Goal: Task Accomplishment & Management: Complete application form

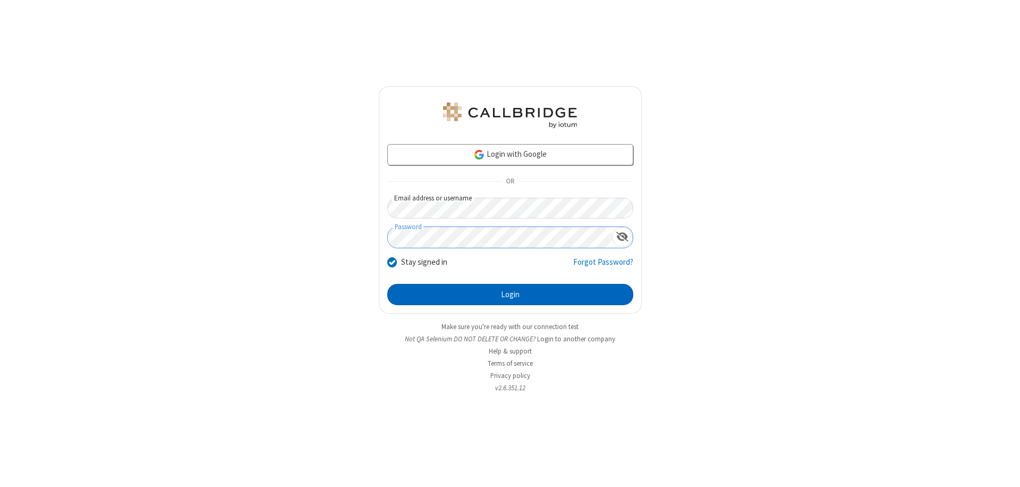
click at [510, 294] on button "Login" at bounding box center [510, 294] width 246 height 21
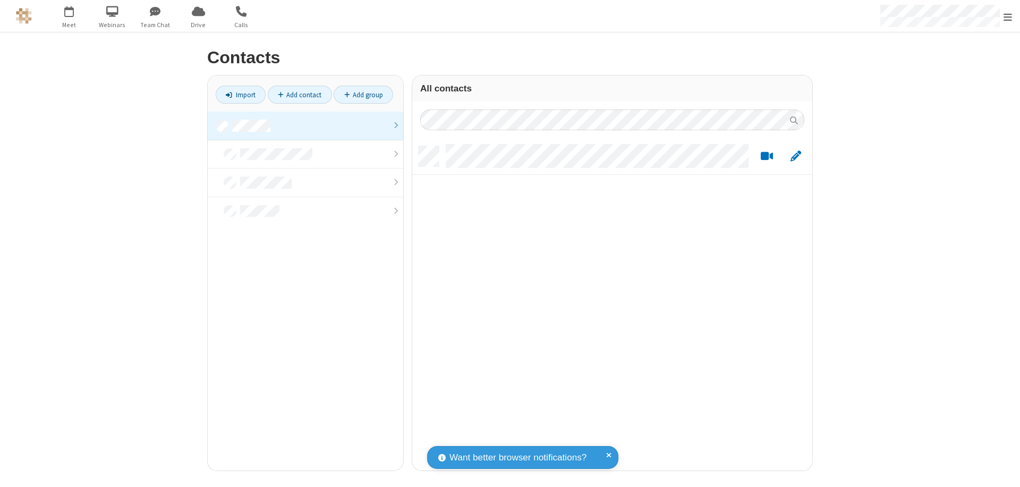
click at [306, 125] on link at bounding box center [306, 126] width 196 height 29
click at [300, 95] on link "Add contact" at bounding box center [300, 95] width 64 height 18
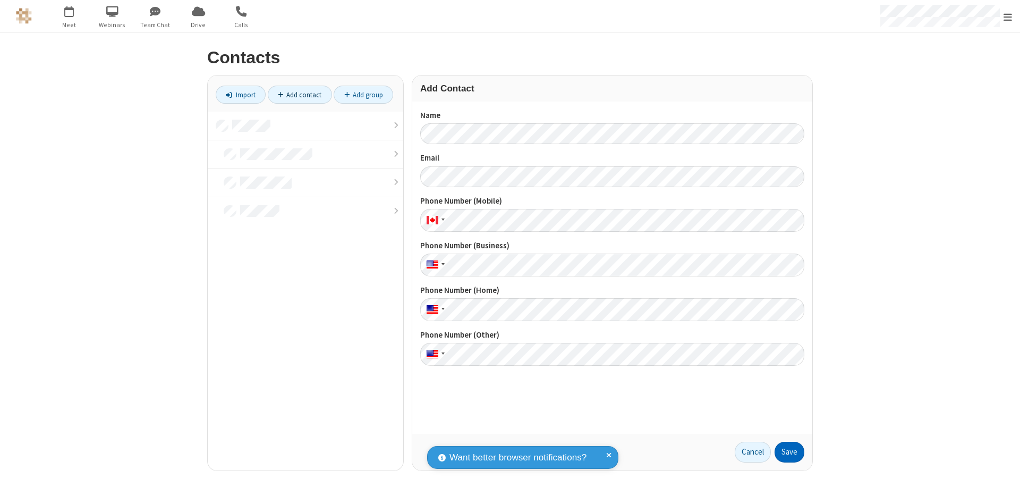
click at [790, 452] on button "Save" at bounding box center [790, 452] width 30 height 21
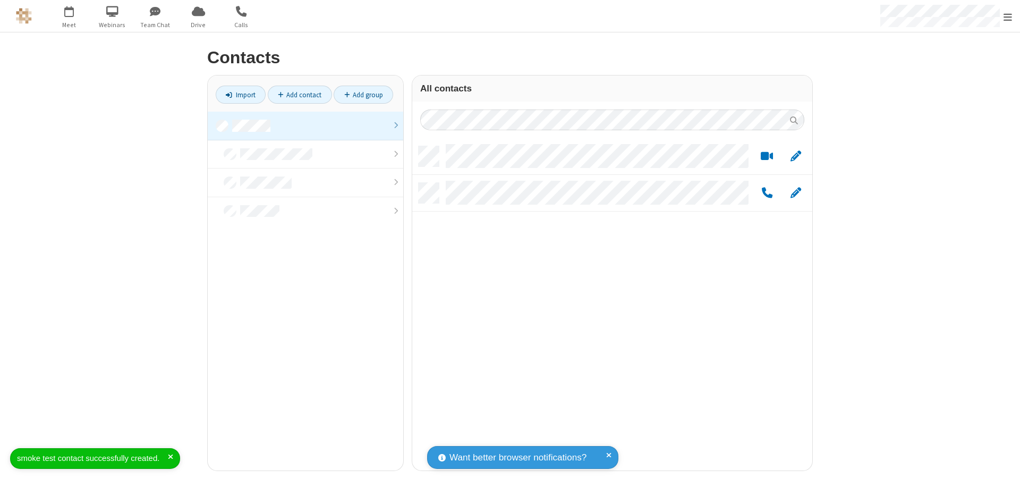
scroll to position [324, 392]
click at [300, 95] on link "Add contact" at bounding box center [300, 95] width 64 height 18
